Goal: Task Accomplishment & Management: Manage account settings

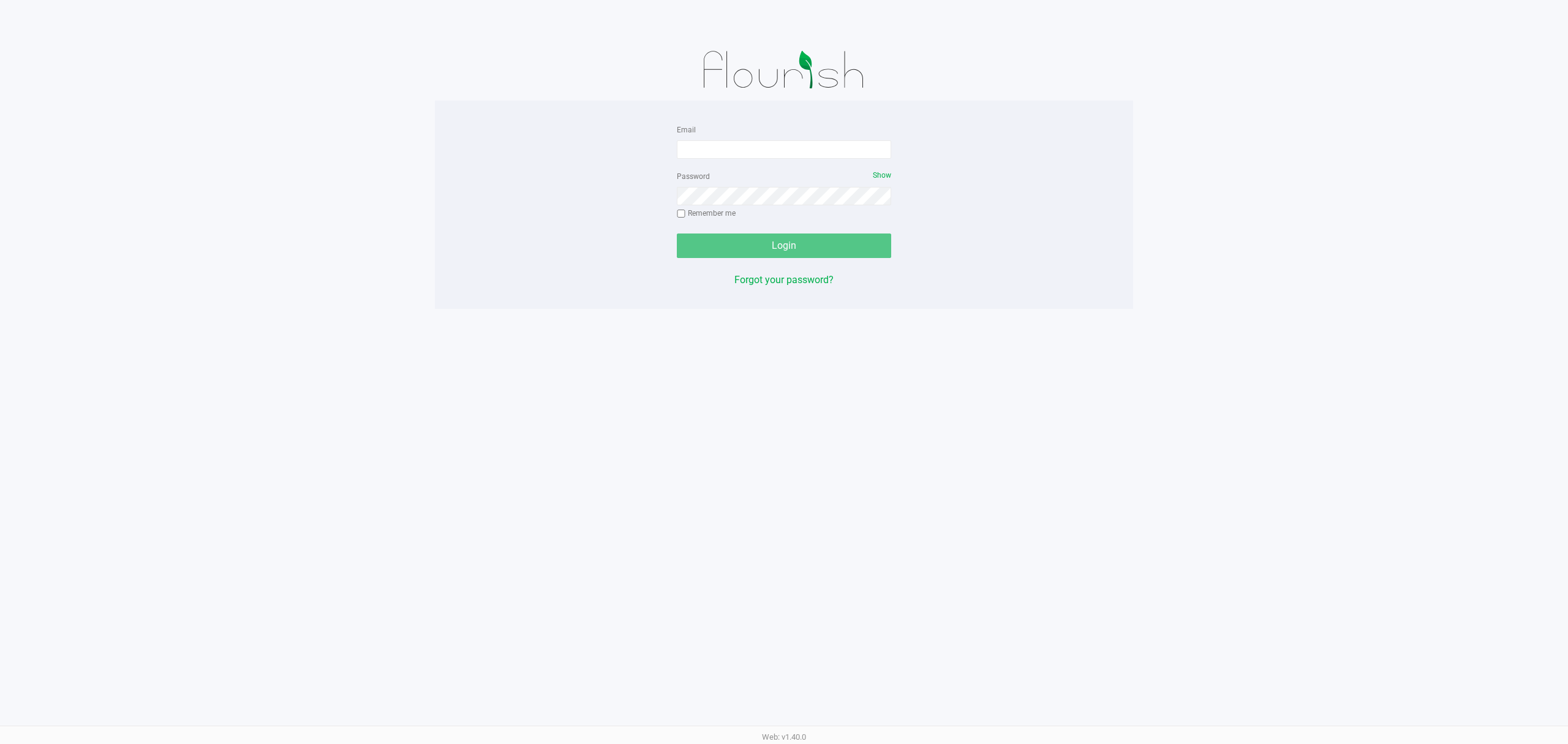
click at [1125, 349] on div "Email Password Show Remember me Login Forgot your password? Web: v1.40.0" at bounding box center [784, 372] width 1568 height 744
click at [1323, 377] on div "Email Password Show Remember me Login Forgot your password? Web: v1.40.0" at bounding box center [784, 372] width 1568 height 744
click at [731, 150] on input "Email" at bounding box center [784, 149] width 215 height 18
type input "[EMAIL_ADDRESS][DOMAIN_NAME]"
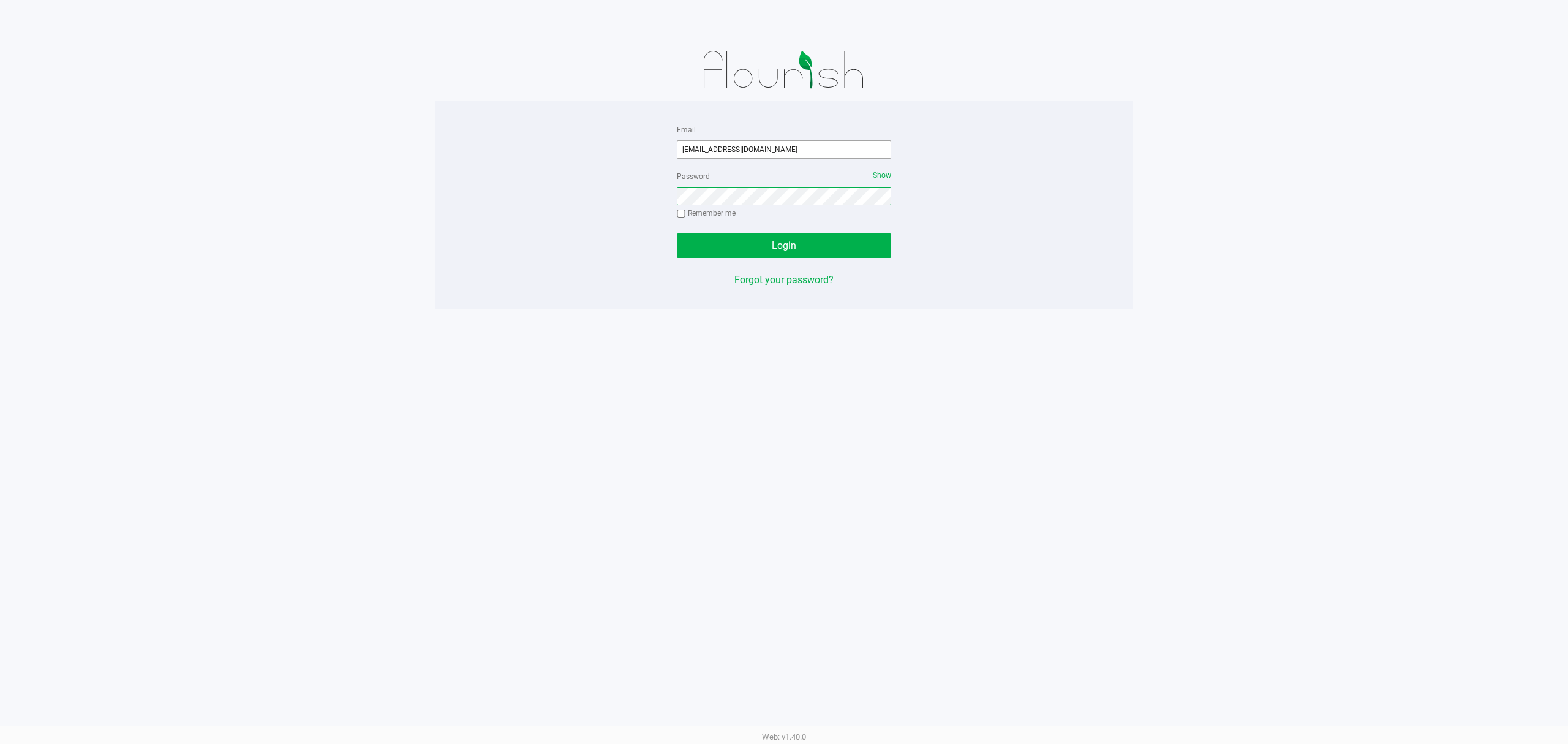
click at [677, 233] on button "Login" at bounding box center [784, 246] width 215 height 25
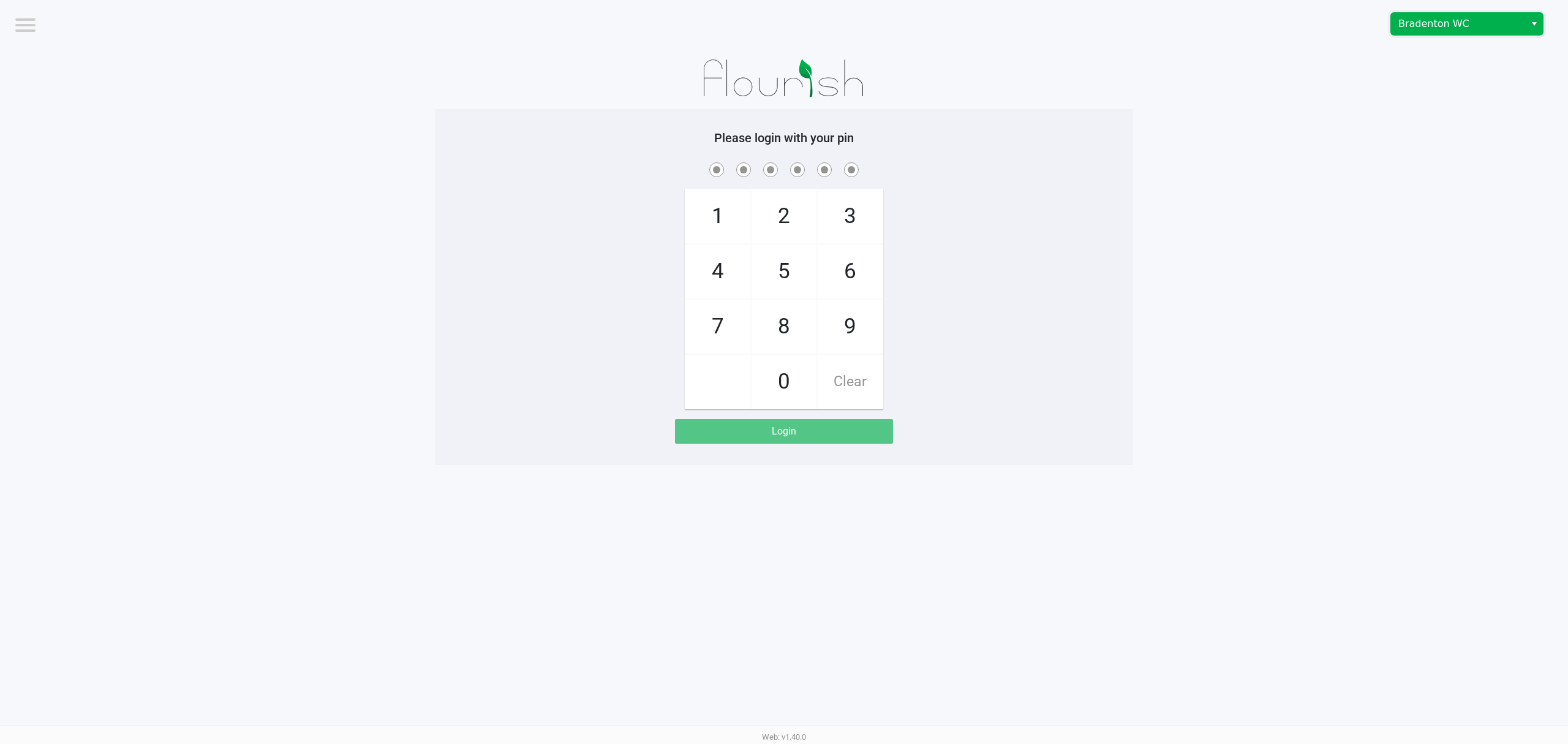
click at [1418, 20] on span "Bradenton WC" at bounding box center [1457, 24] width 119 height 14
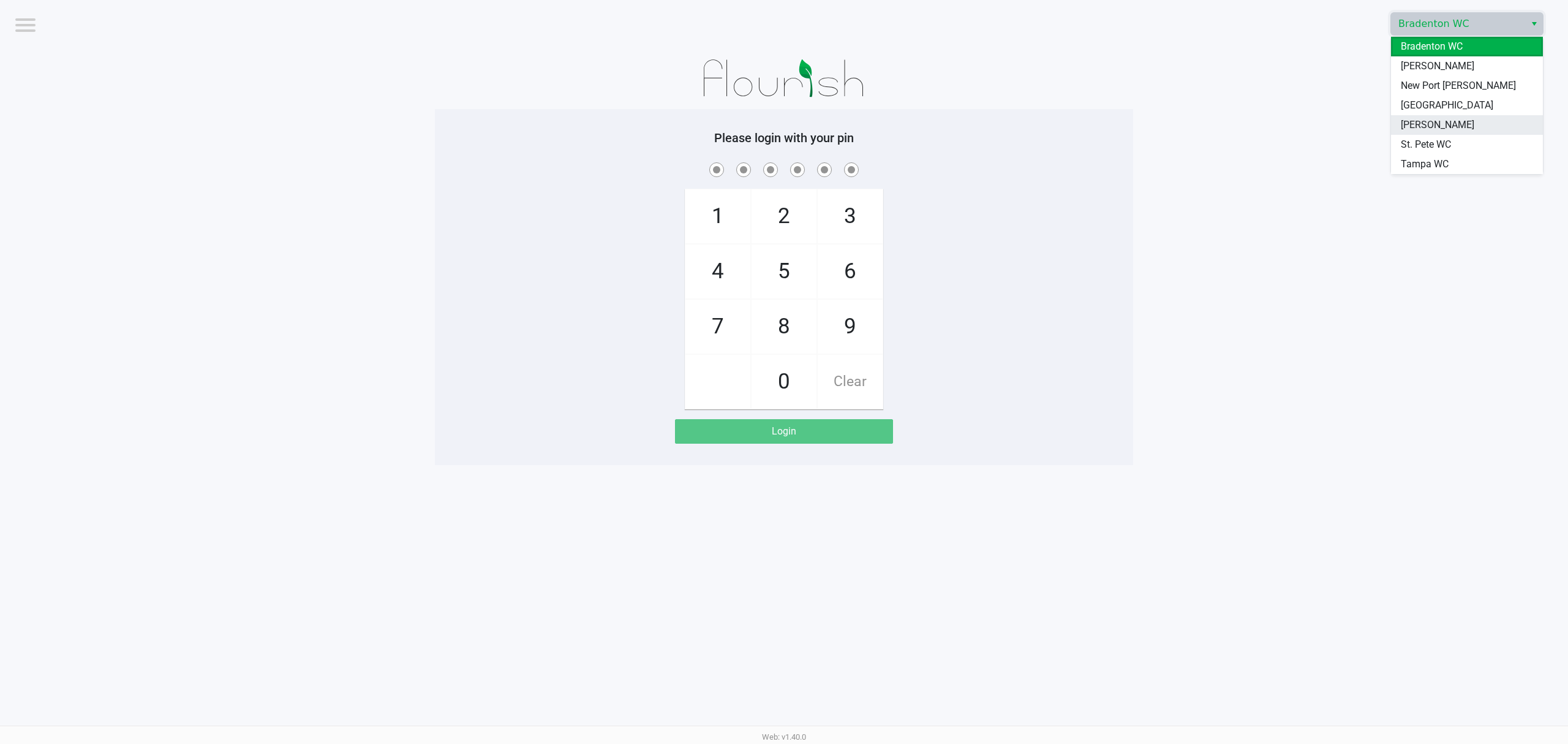
click at [1419, 121] on span "[PERSON_NAME]" at bounding box center [1438, 125] width 74 height 14
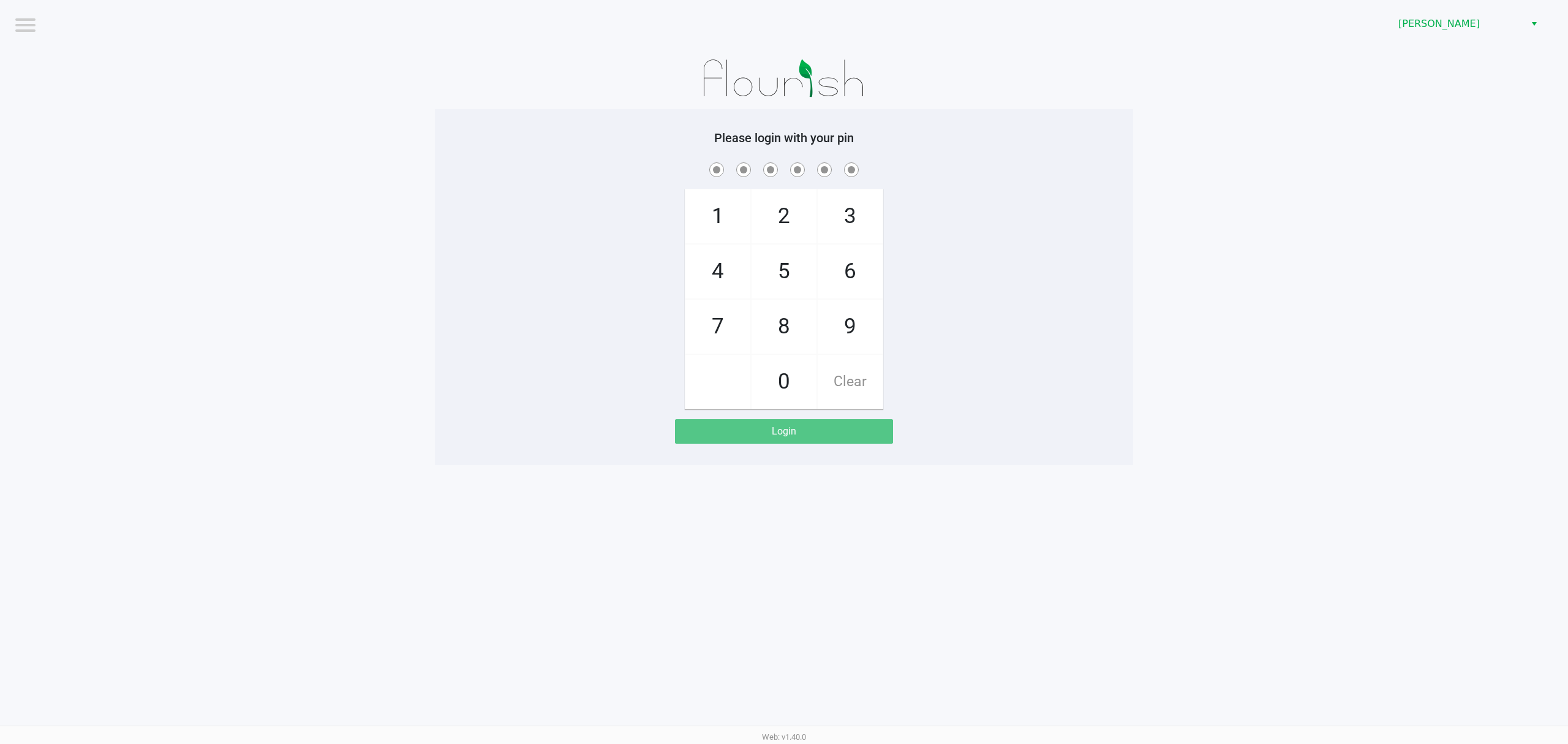
click at [1285, 280] on app-pos-login-wrapper "Logout [PERSON_NAME] Please login with your pin 1 4 7 2 5 8 0 3 6 9 Clear Login" at bounding box center [784, 233] width 1568 height 465
click at [302, 349] on app-pos-login-wrapper "Logout [PERSON_NAME] Please login with your pin 1 4 7 2 5 8 0 3 6 9 Clear Login" at bounding box center [784, 233] width 1568 height 465
checkbox input "true"
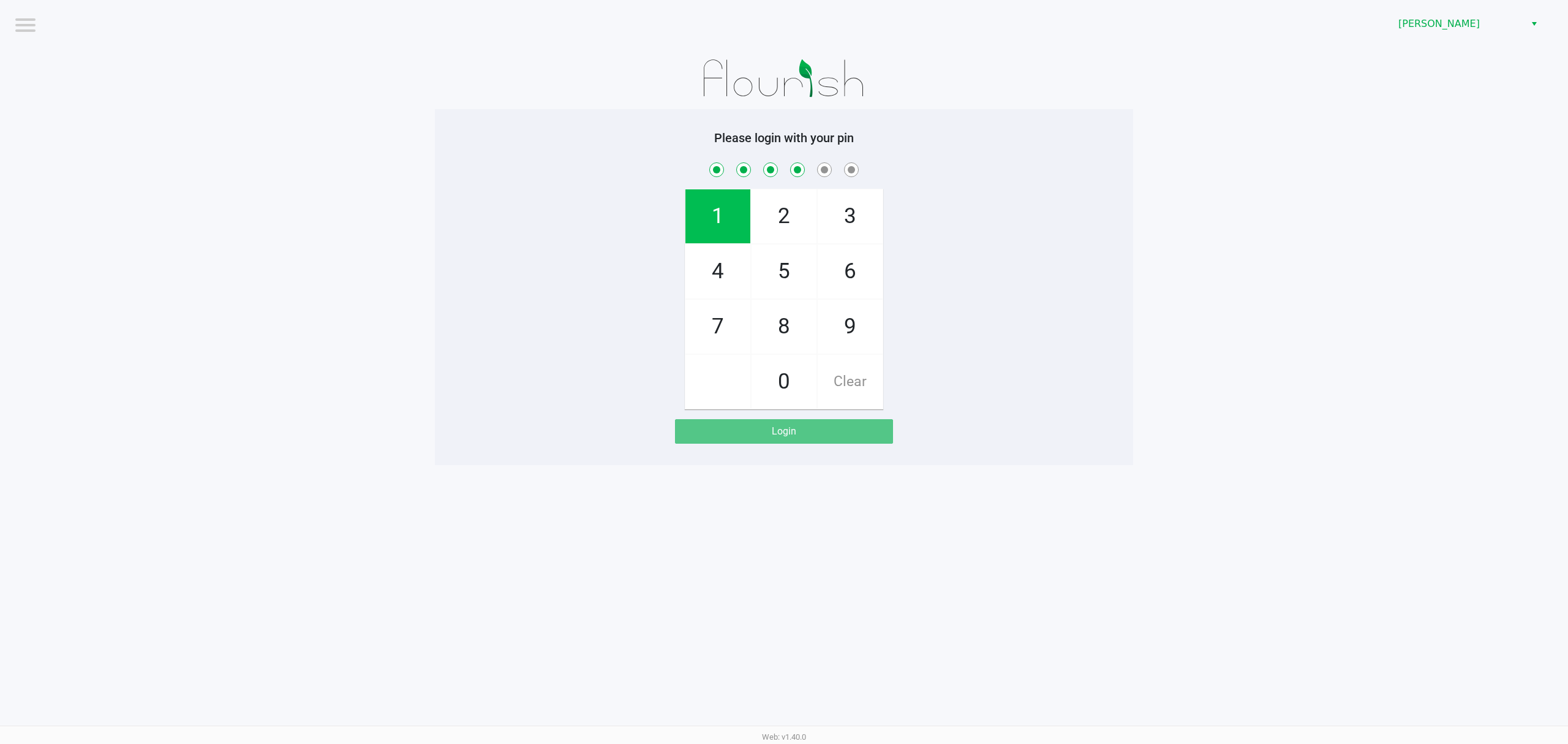
checkbox input "true"
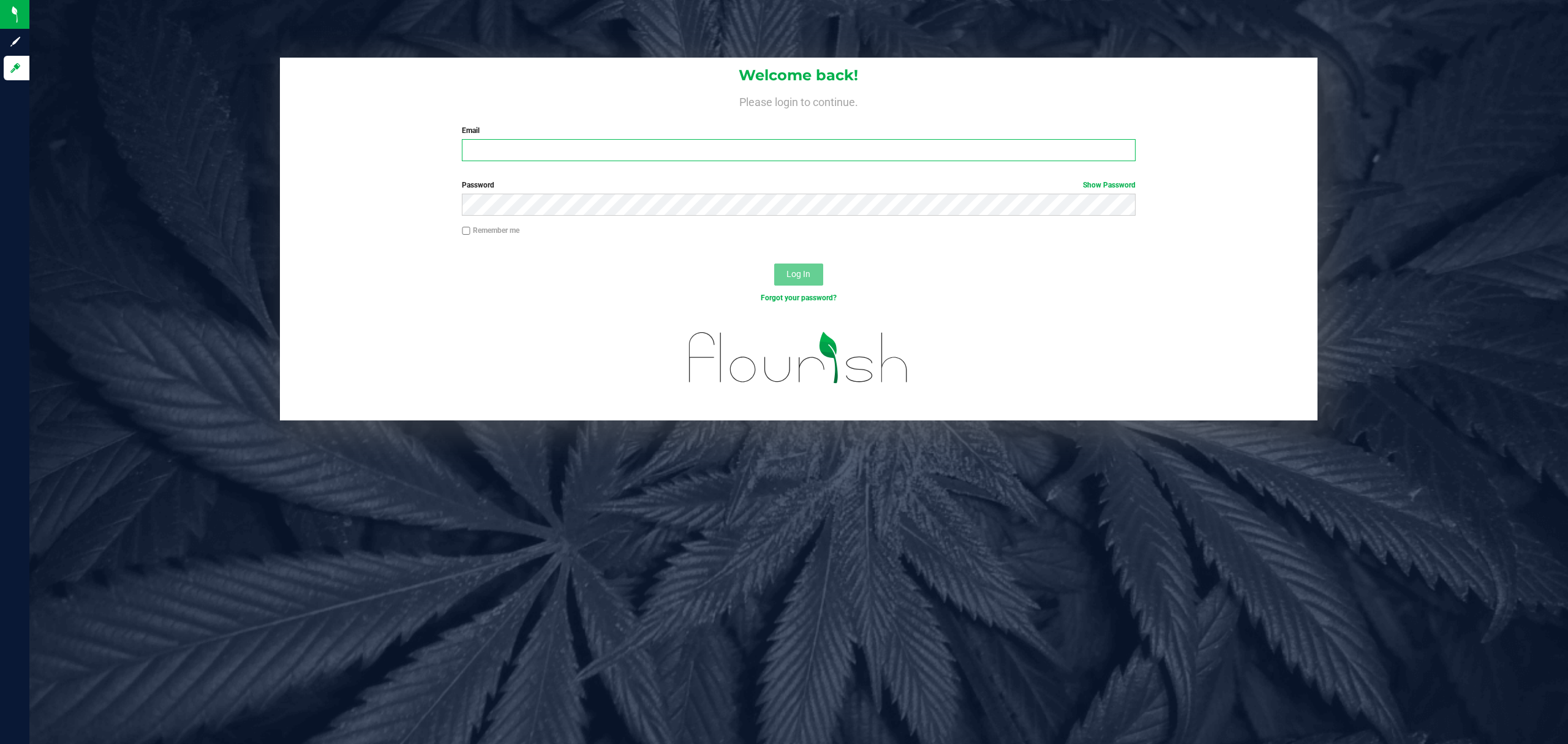
click at [515, 148] on input "Email" at bounding box center [799, 150] width 674 height 22
type input "shjones@liveparallel.com"
click at [774, 264] on button "Log In" at bounding box center [799, 274] width 49 height 22
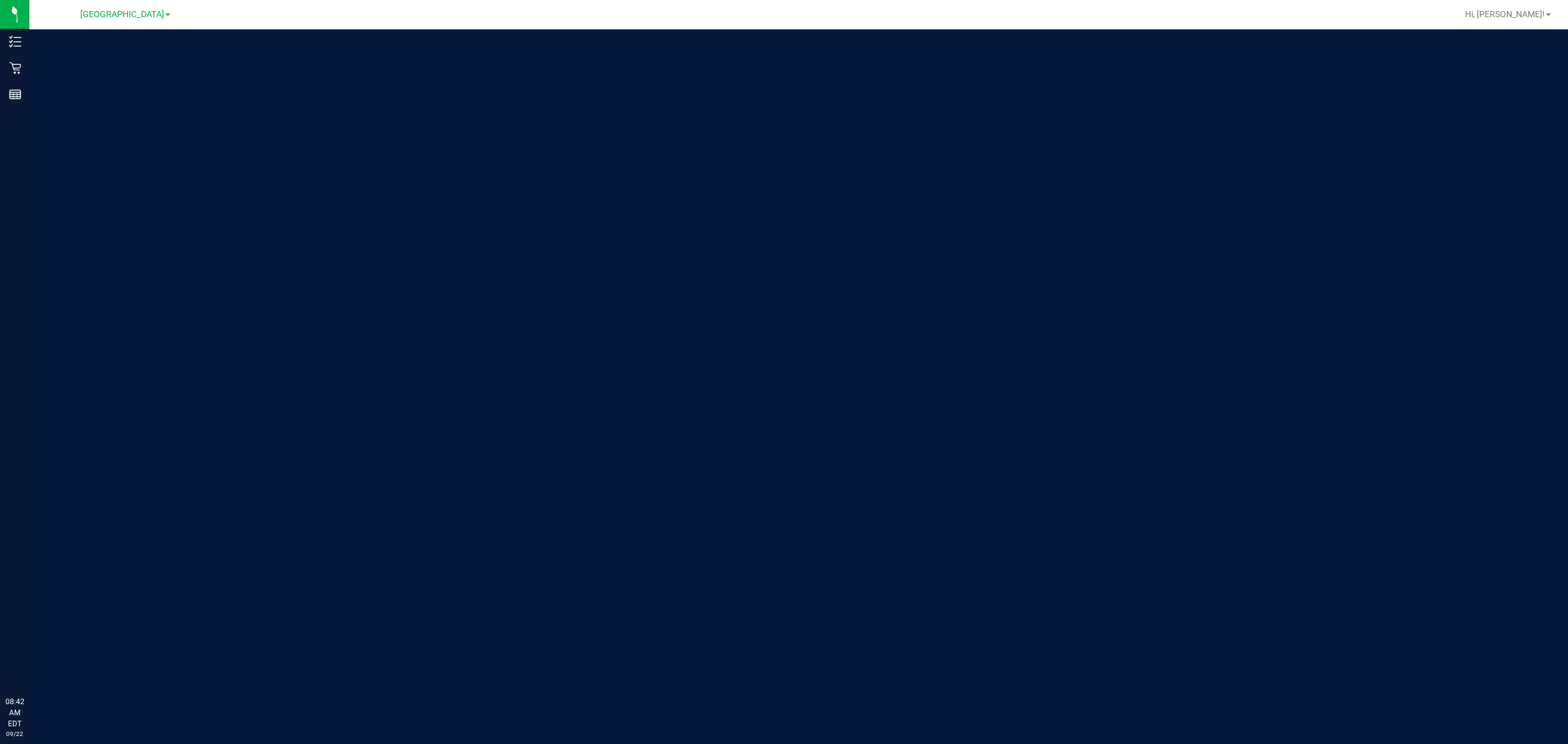
click at [145, 8] on link "North Palm Beach WC" at bounding box center [125, 14] width 90 height 12
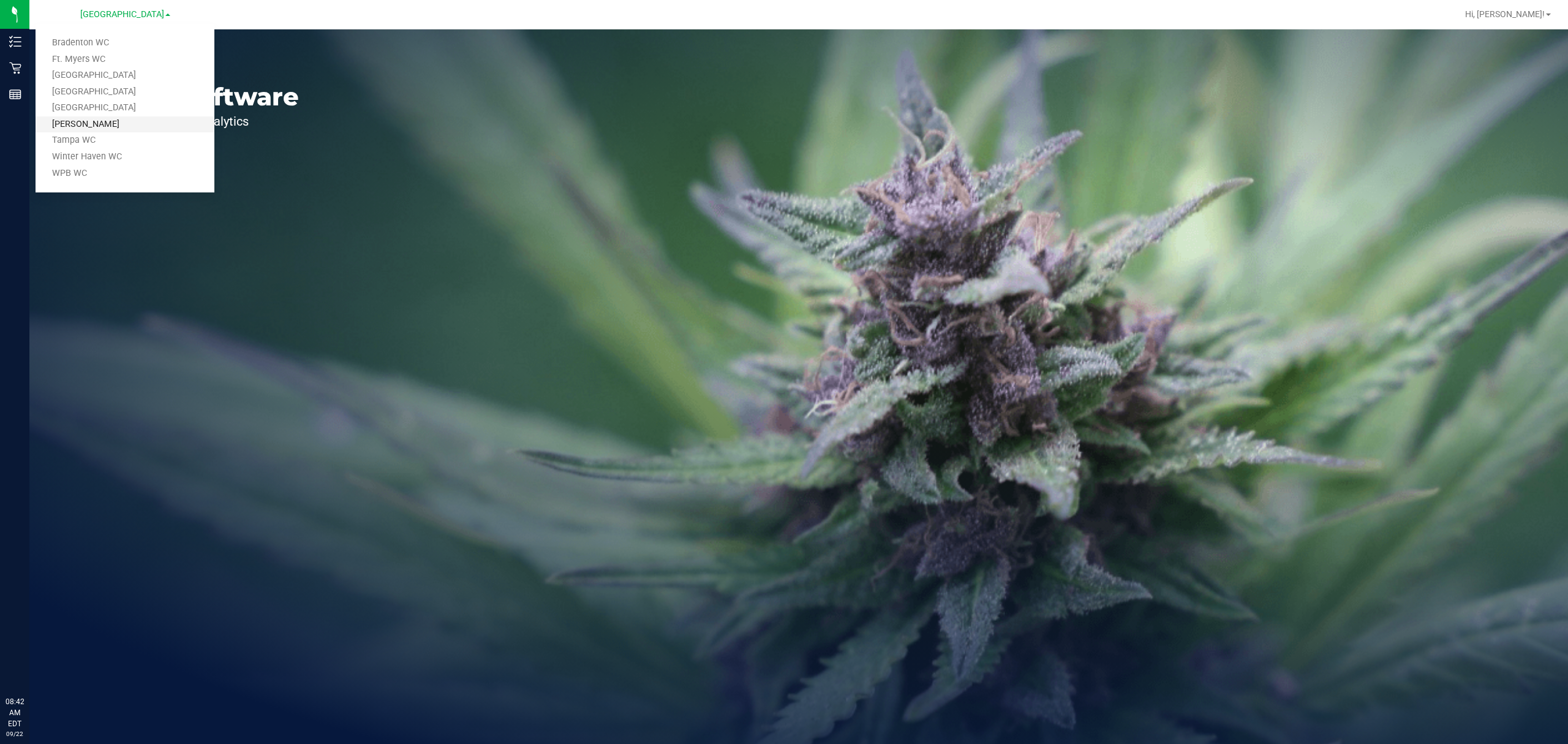
click at [104, 126] on link "[PERSON_NAME]" at bounding box center [125, 124] width 179 height 17
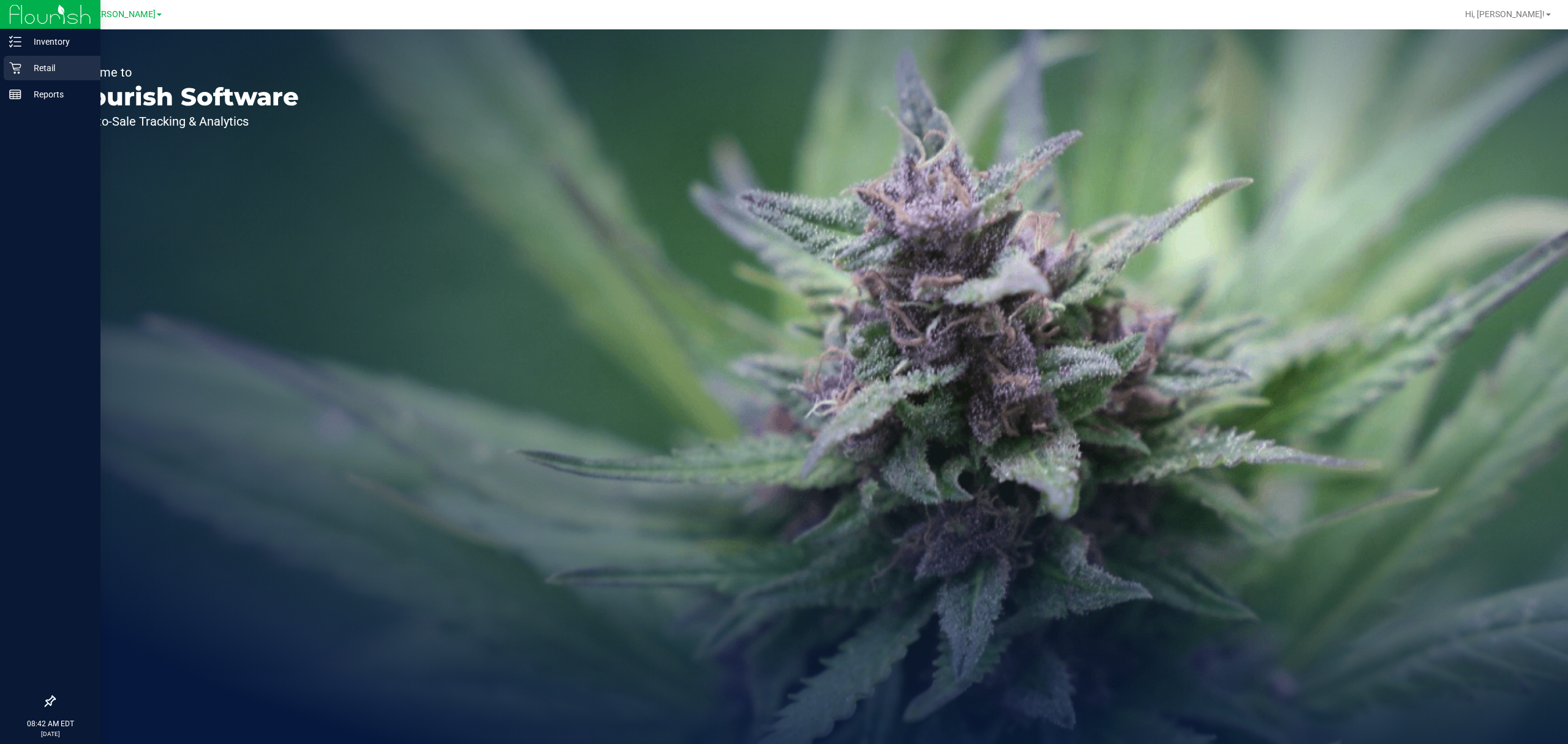
click at [0, 72] on link "Retail" at bounding box center [50, 69] width 100 height 26
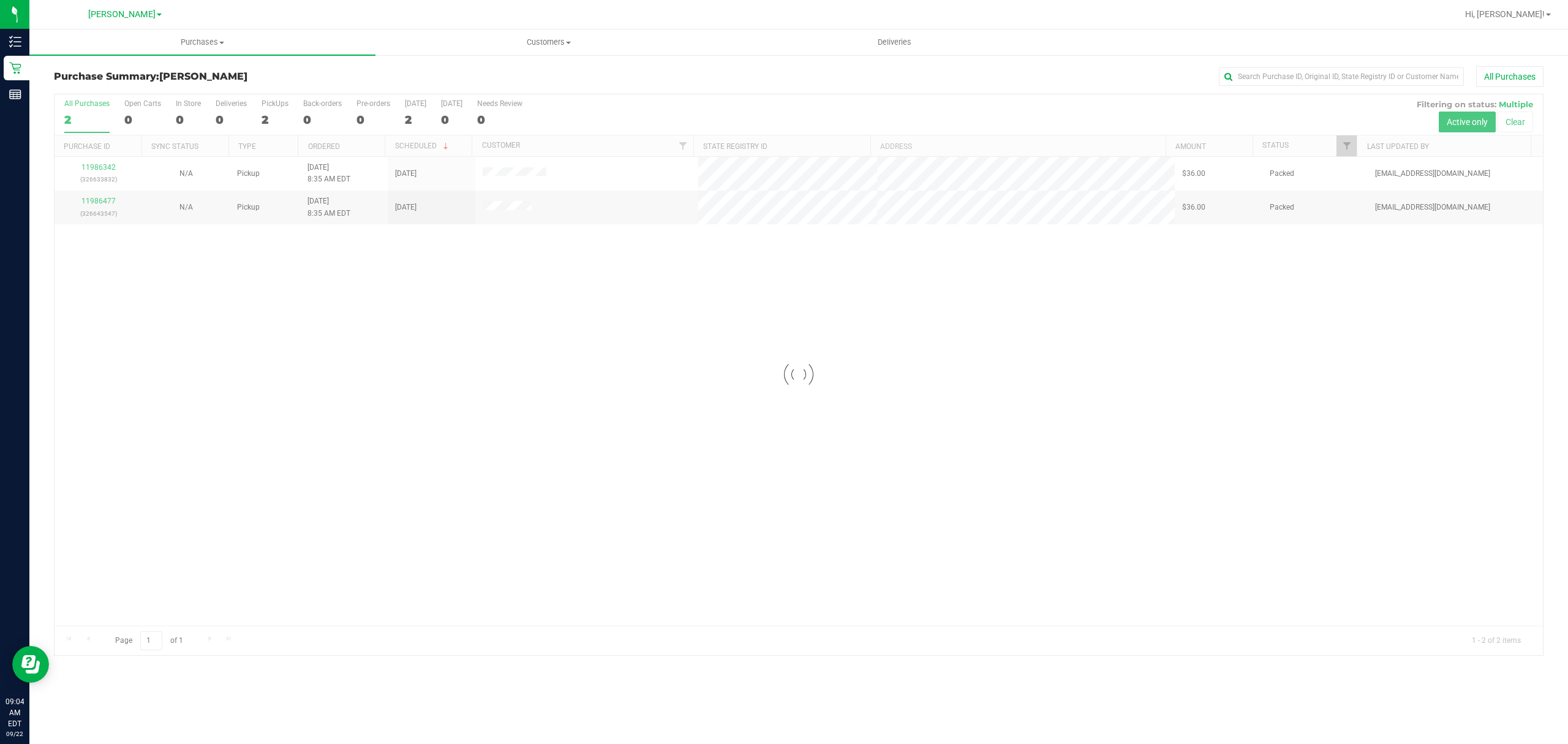
click at [1030, 547] on div at bounding box center [798, 375] width 1489 height 561
